Goal: Task Accomplishment & Management: Complete application form

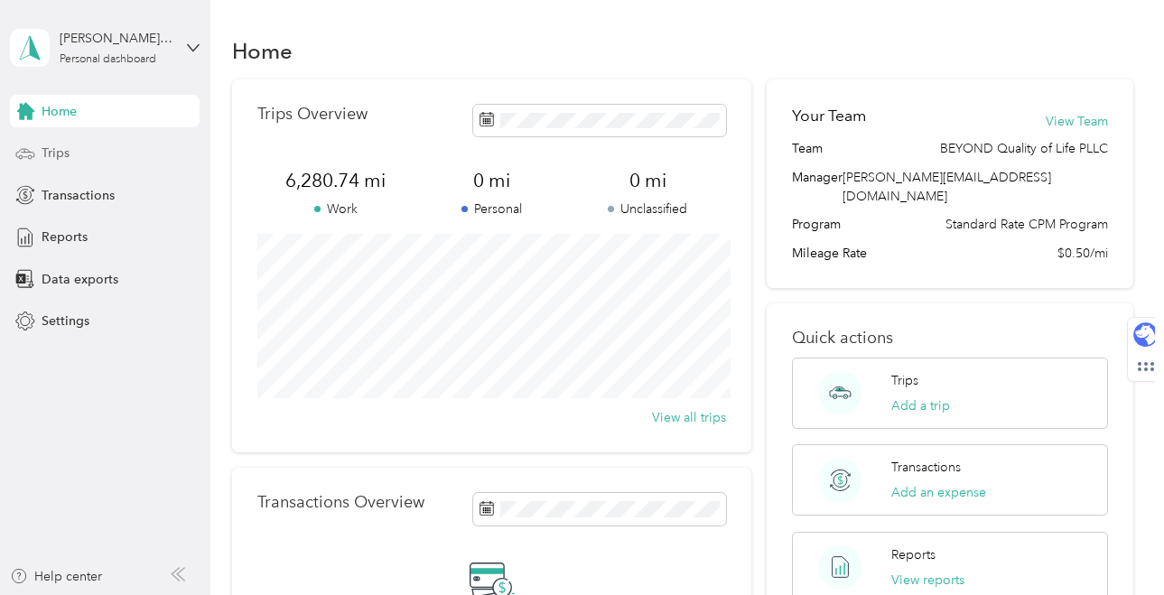
click at [98, 156] on div "Trips" at bounding box center [105, 153] width 190 height 33
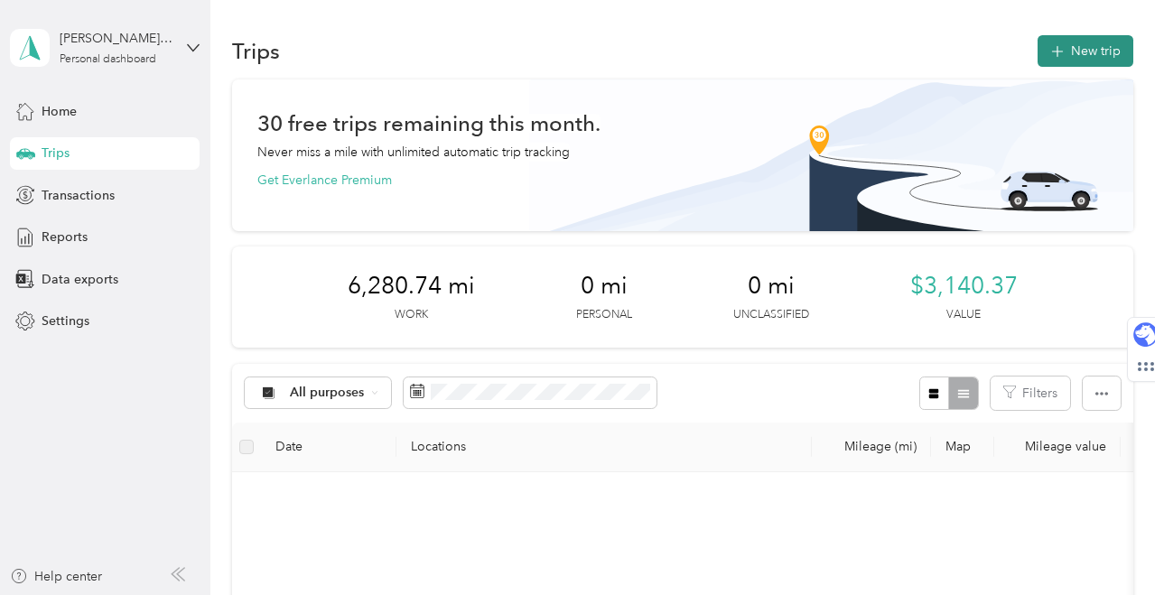
click at [1067, 51] on icon "button" at bounding box center [1056, 52] width 21 height 21
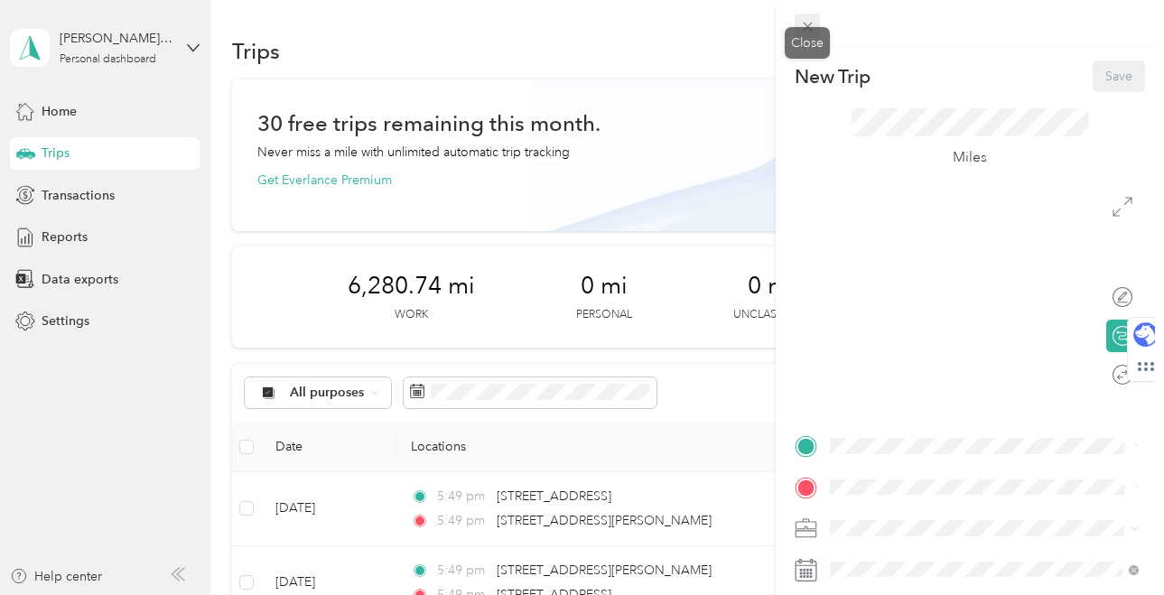
click at [809, 34] on span at bounding box center [806, 26] width 25 height 25
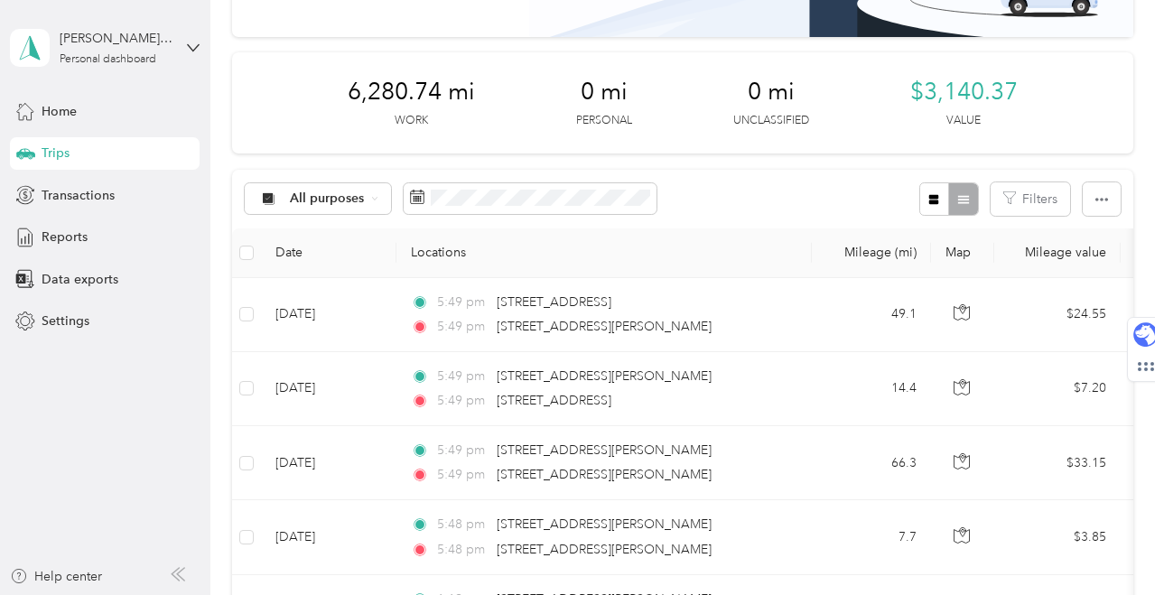
scroll to position [187, 0]
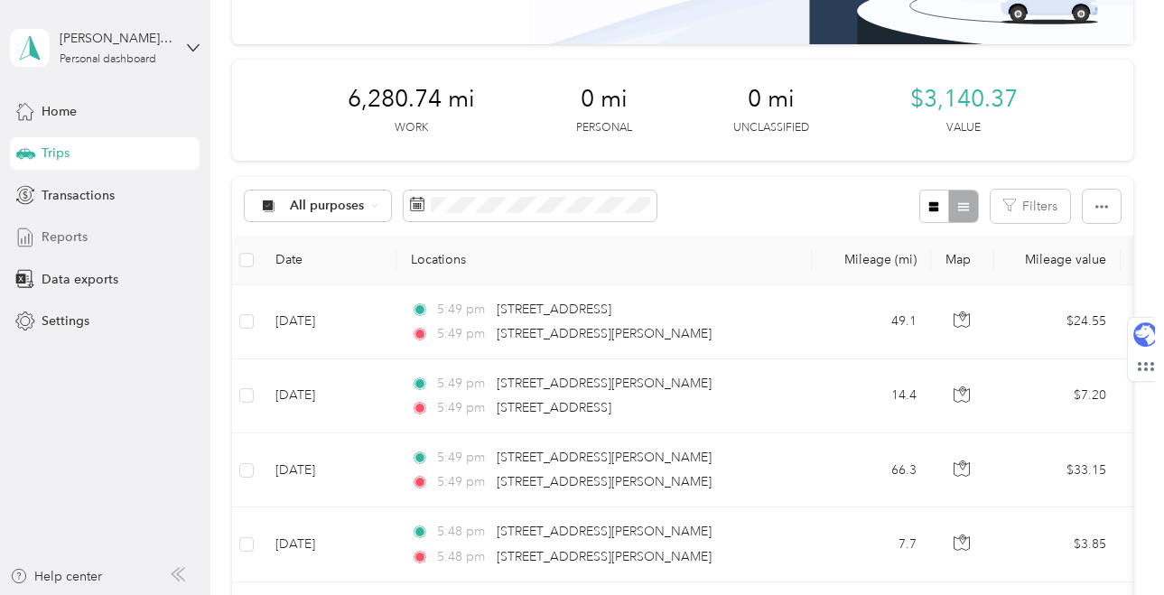
click at [102, 234] on div "Reports" at bounding box center [105, 237] width 190 height 33
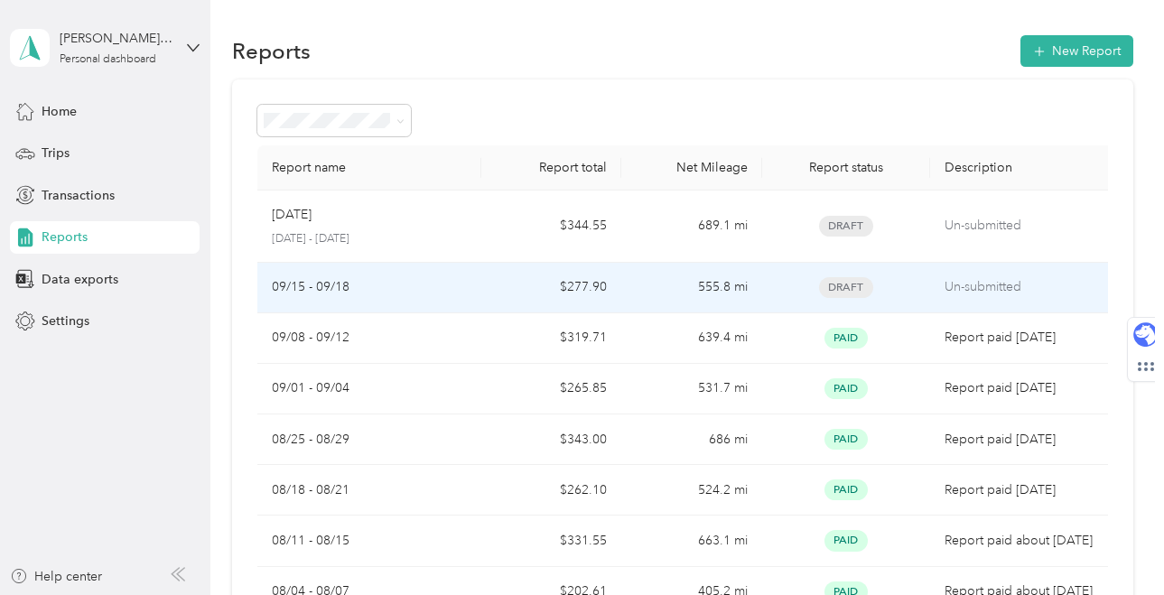
click at [422, 283] on div "09/15 - 09/18" at bounding box center [369, 287] width 195 height 20
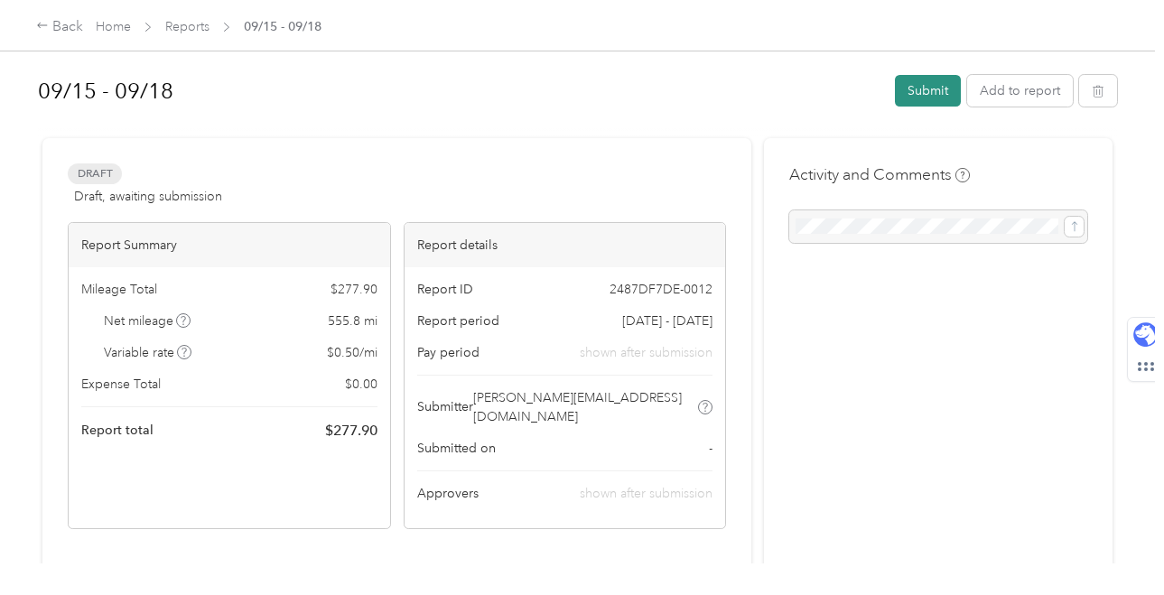
click at [934, 92] on button "Submit" at bounding box center [928, 91] width 66 height 32
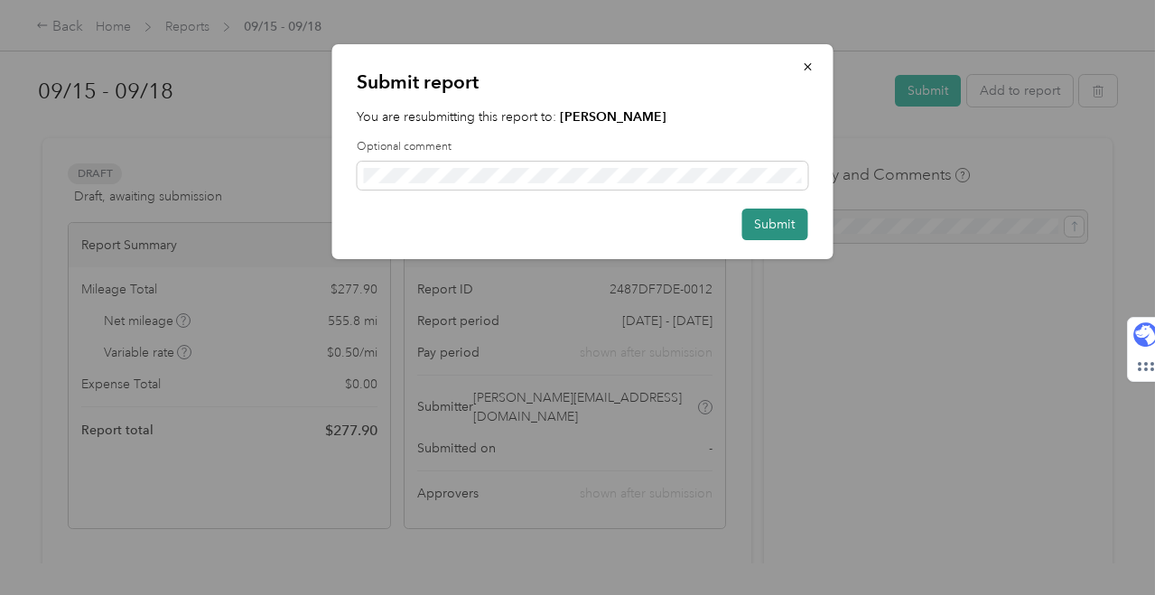
click at [765, 228] on button "Submit" at bounding box center [774, 225] width 66 height 32
